Goal: Transaction & Acquisition: Book appointment/travel/reservation

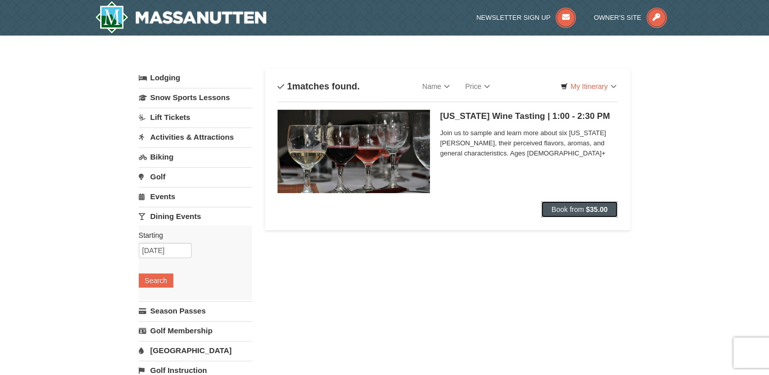
click at [592, 214] on button "Book from $35.00" at bounding box center [579, 209] width 77 height 16
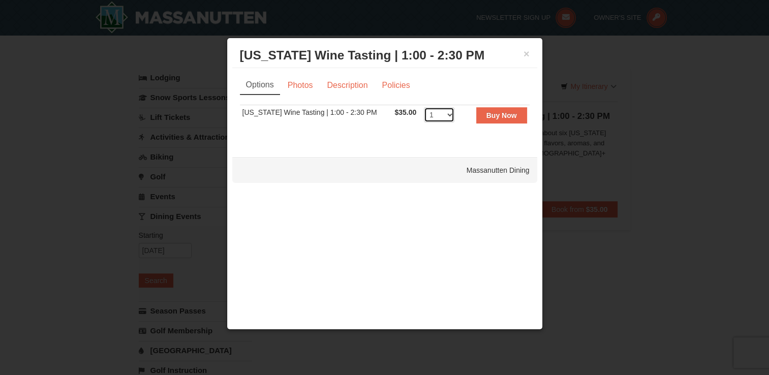
click at [440, 114] on select "1 2 3 4 5 6 7 8 9 10 11 12 13 14 15 16 17 18 19 20 21 22 23 24 25 26 27 28 29 3…" at bounding box center [439, 114] width 31 height 15
select select "2"
click at [424, 107] on select "1 2 3 4 5 6 7 8 9 10 11 12 13 14 15 16 17 18 19 20 21 22 23 24 25 26 27 28 29 3…" at bounding box center [439, 114] width 31 height 15
click at [505, 118] on strong "Buy Now" at bounding box center [502, 115] width 31 height 8
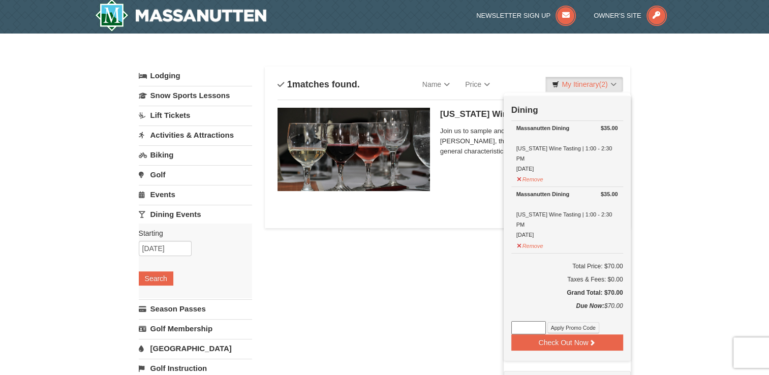
scroll to position [3, 0]
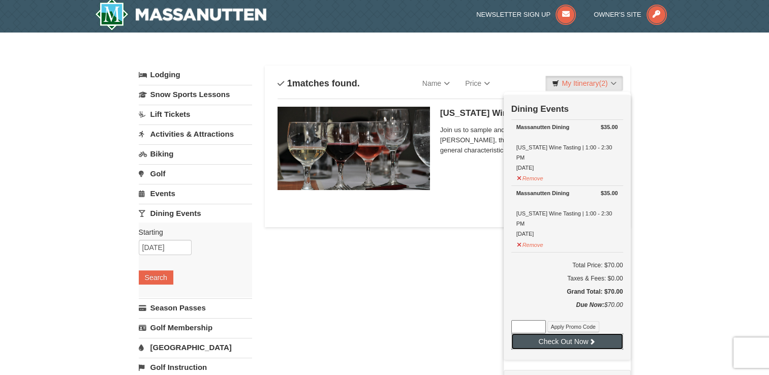
click at [549, 334] on button "Check Out Now" at bounding box center [567, 342] width 112 height 16
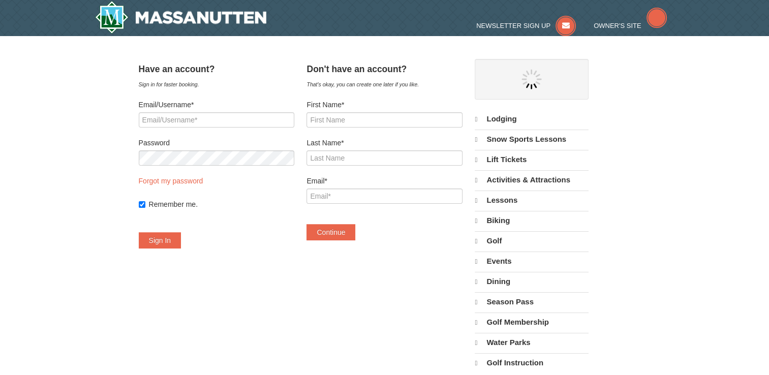
select select "9"
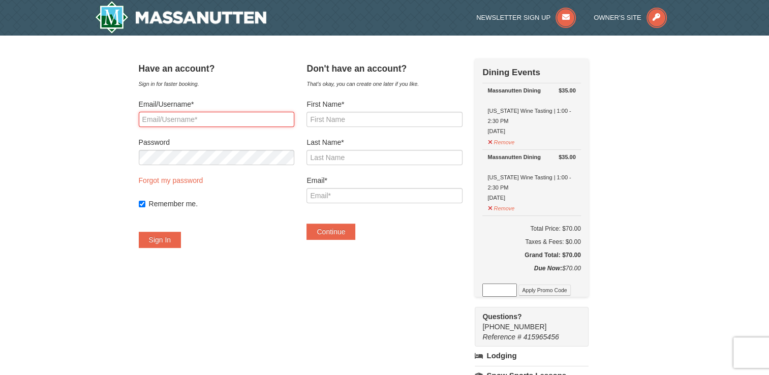
click at [256, 119] on input "Email/Username*" at bounding box center [217, 119] width 156 height 15
type input "hrrs323@aol.com"
click at [181, 236] on button "Sign In" at bounding box center [160, 240] width 43 height 16
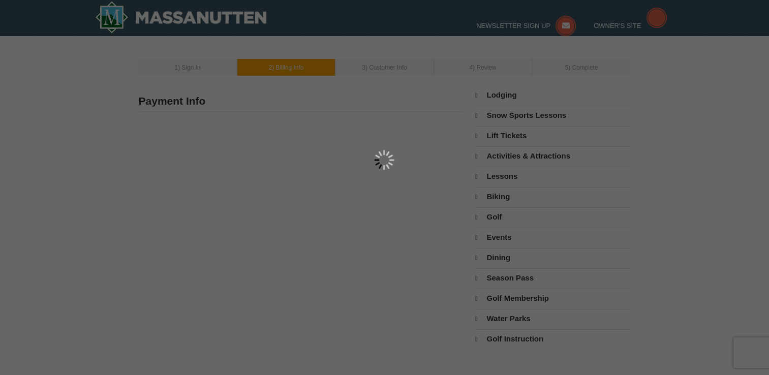
type input "[PERSON_NAME]"
type input "4900 Cordova CT"
type input "Waldorf"
type input "20602"
type input "240"
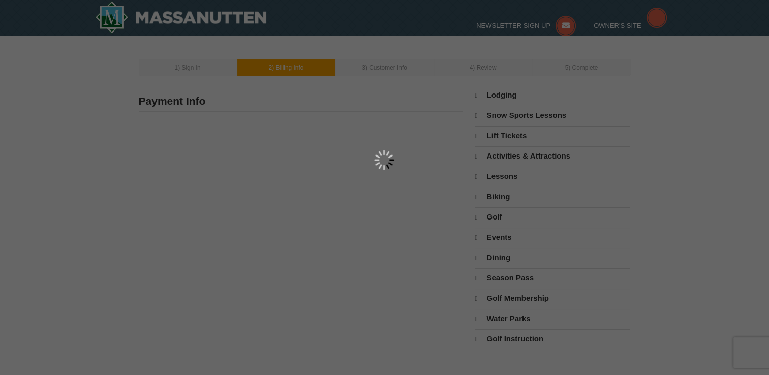
type input "210"
type input "5408"
type input "hrrs323@aol.com"
select select "MD"
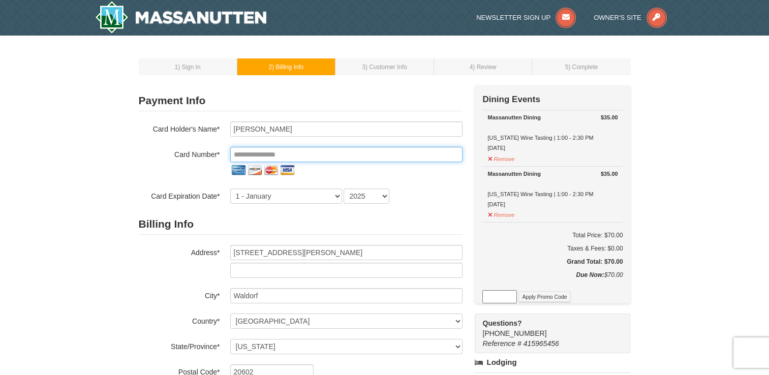
click at [336, 149] on input "tel" at bounding box center [346, 154] width 232 height 15
type input "**********"
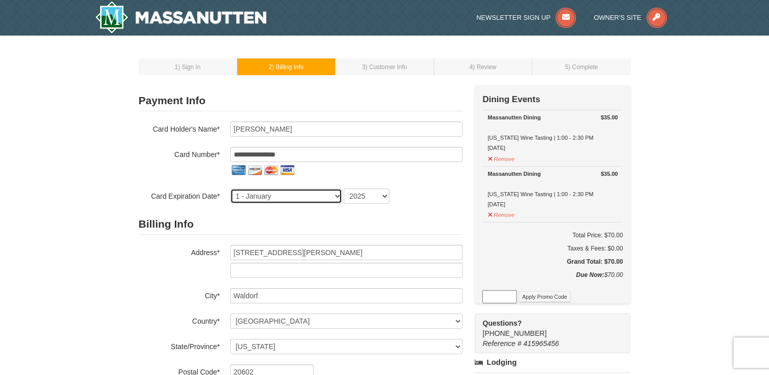
select select "11"
select select "2028"
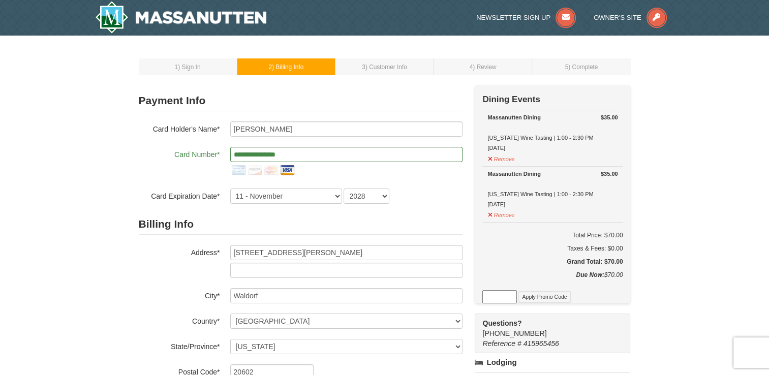
click at [104, 298] on div "1 ) Sign In 2 ) Billing Info 3 ) Customer Info ) Review ×" at bounding box center [384, 329] width 769 height 587
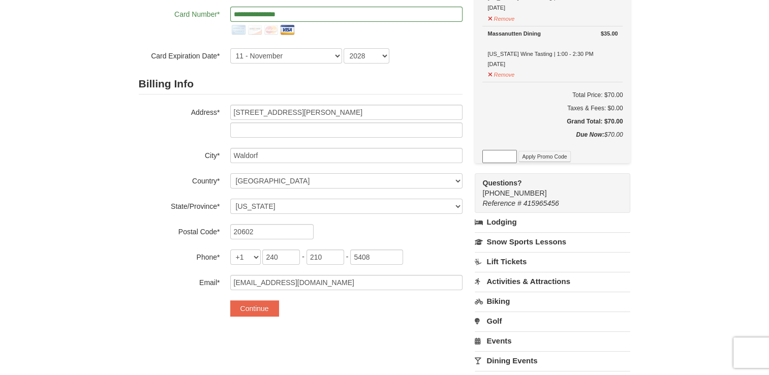
scroll to position [142, 0]
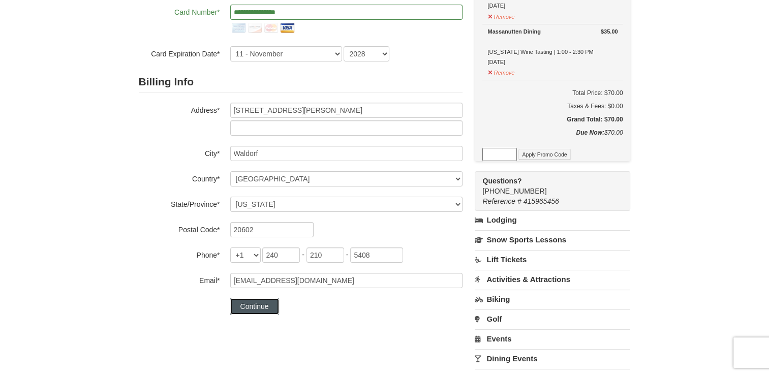
click at [252, 308] on button "Continue" at bounding box center [254, 306] width 49 height 16
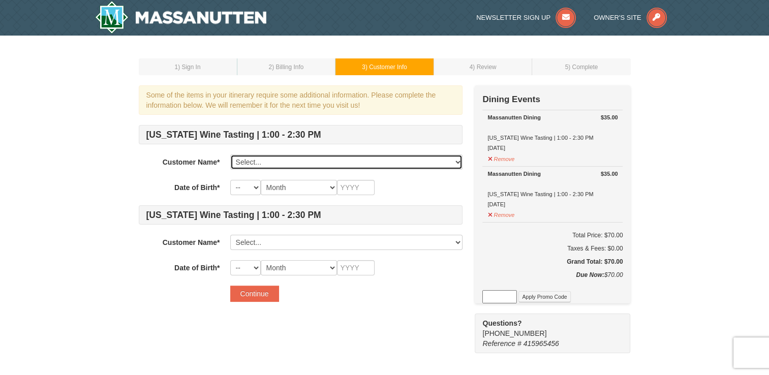
click at [416, 160] on select "Select... Charlotte Harris DuShaun Harris Ericka Ricketts Jahlani Harris Add Ne…" at bounding box center [346, 162] width 232 height 15
select select "22543509"
click at [230, 155] on select "Select... Charlotte Harris DuShaun Harris Ericka Ricketts Jahlani Harris Add Ne…" at bounding box center [346, 162] width 232 height 15
select select "23"
select select "03"
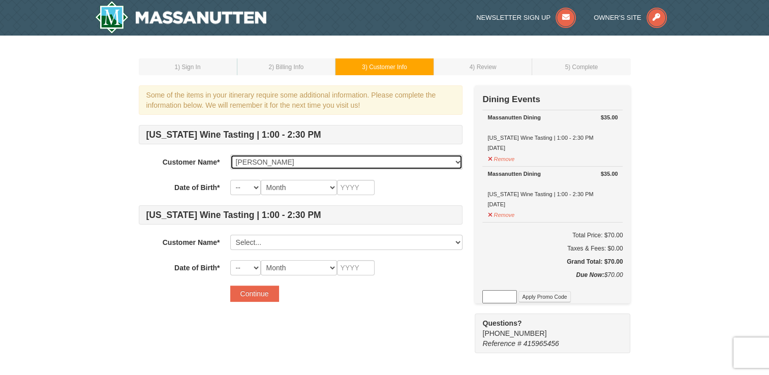
type input "1961"
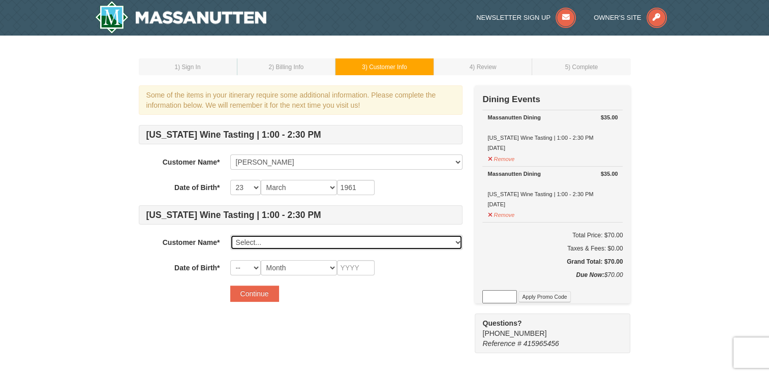
click at [376, 240] on select "Select... Charlotte Harris DuShaun Harris Ericka Ricketts Jahlani Harris Add Ne…" at bounding box center [346, 242] width 232 height 15
select select "22545042"
click at [230, 235] on select "Select... Charlotte Harris DuShaun Harris Ericka Ricketts Jahlani Harris Add Ne…" at bounding box center [346, 242] width 232 height 15
select select "15"
select select "12"
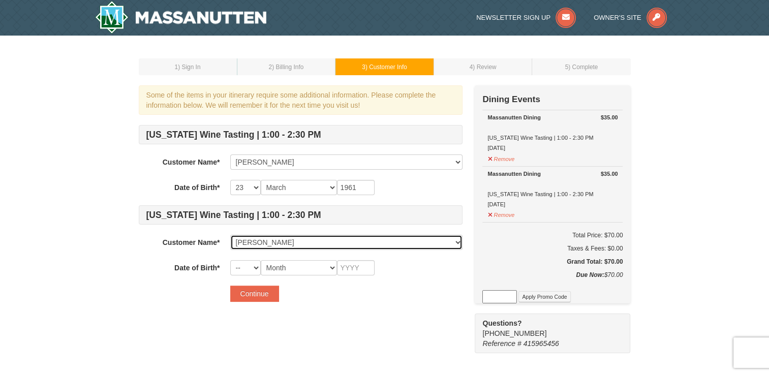
type input "1968"
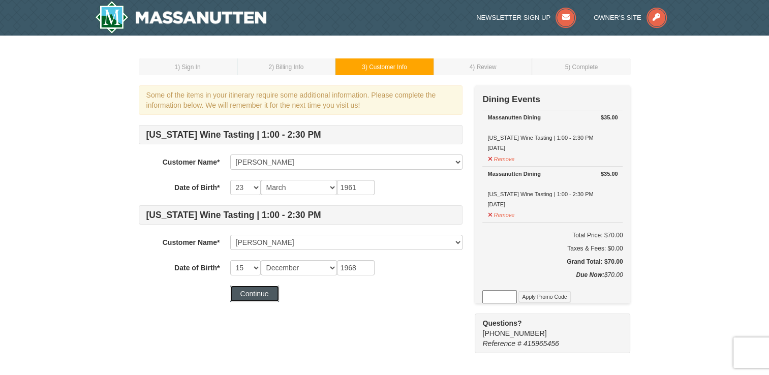
click at [255, 294] on button "Continue" at bounding box center [254, 294] width 49 height 16
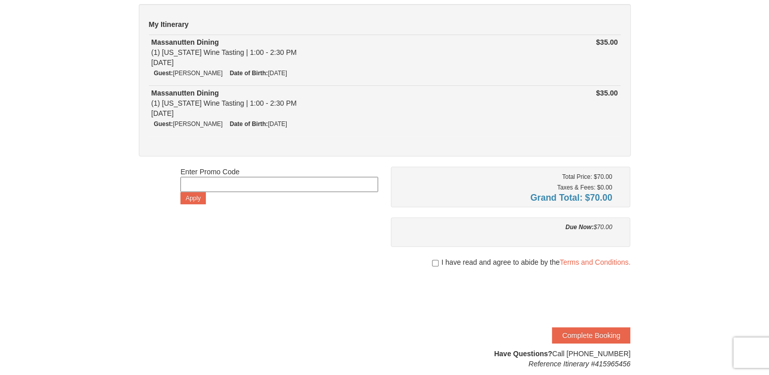
scroll to position [102, 0]
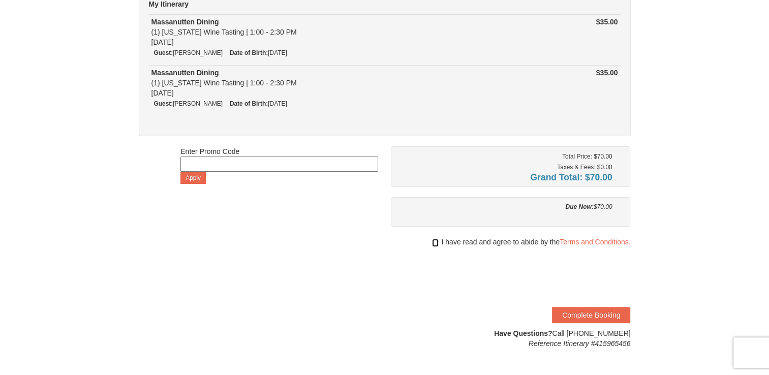
click at [433, 243] on input "checkbox" at bounding box center [435, 243] width 7 height 8
checkbox input "true"
click at [586, 314] on button "Complete Booking" at bounding box center [591, 315] width 78 height 16
